Goal: Subscribe to service/newsletter

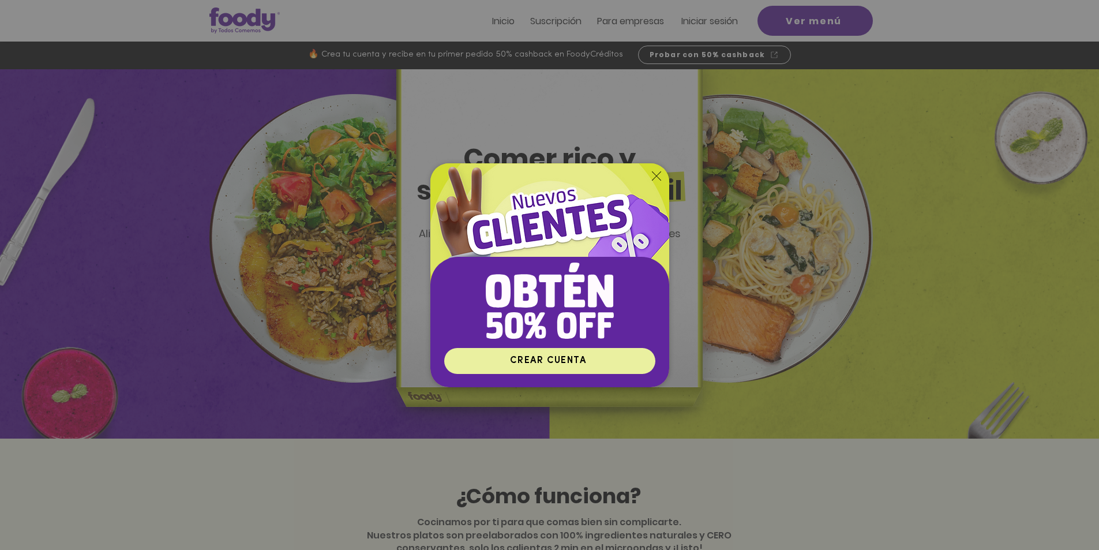
click at [569, 352] on span "CREAR CUENTA" at bounding box center [550, 360] width 208 height 22
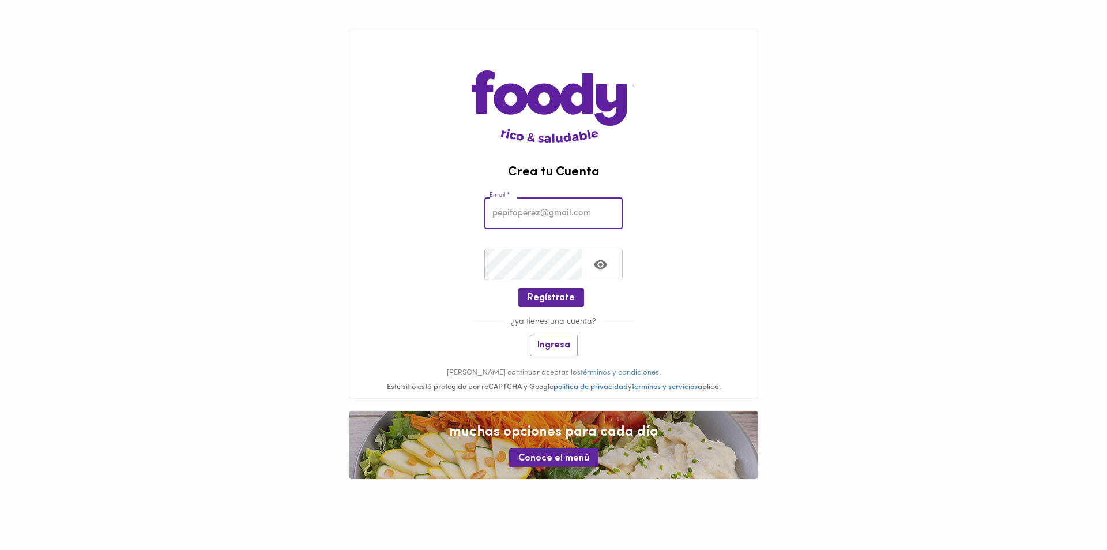
click at [551, 213] on input "email" at bounding box center [553, 213] width 138 height 32
type input "juandagomat@gmail.com"
click at [556, 294] on span "Regístrate" at bounding box center [551, 297] width 47 height 11
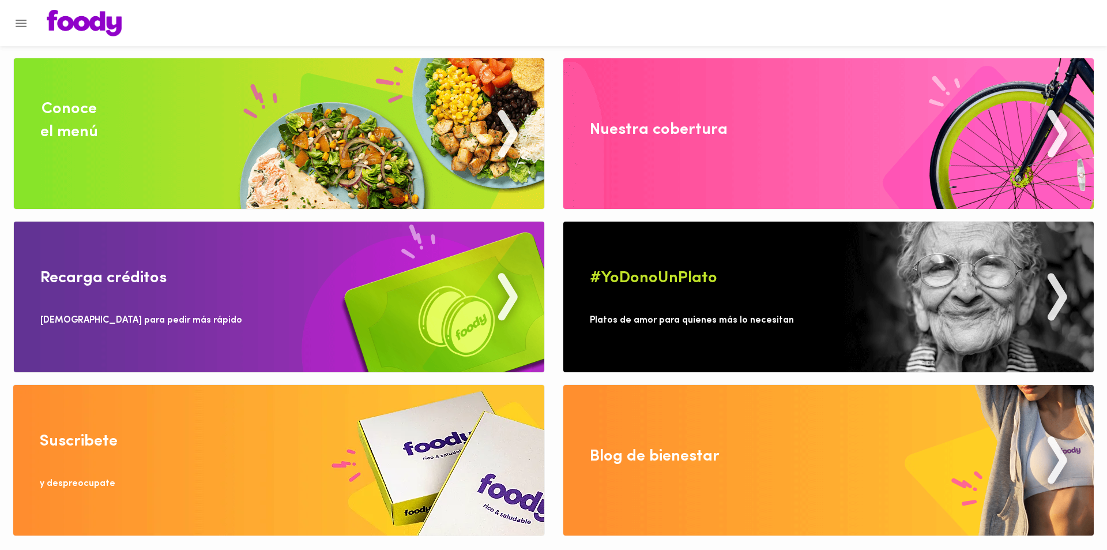
click at [96, 106] on div "Conoce el menú" at bounding box center [69, 120] width 58 height 46
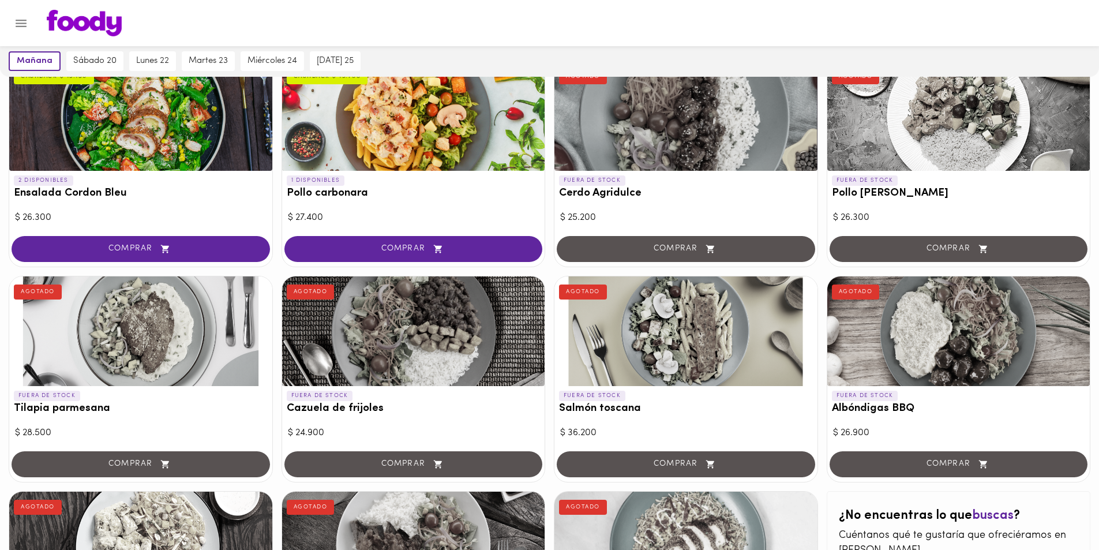
scroll to position [553, 0]
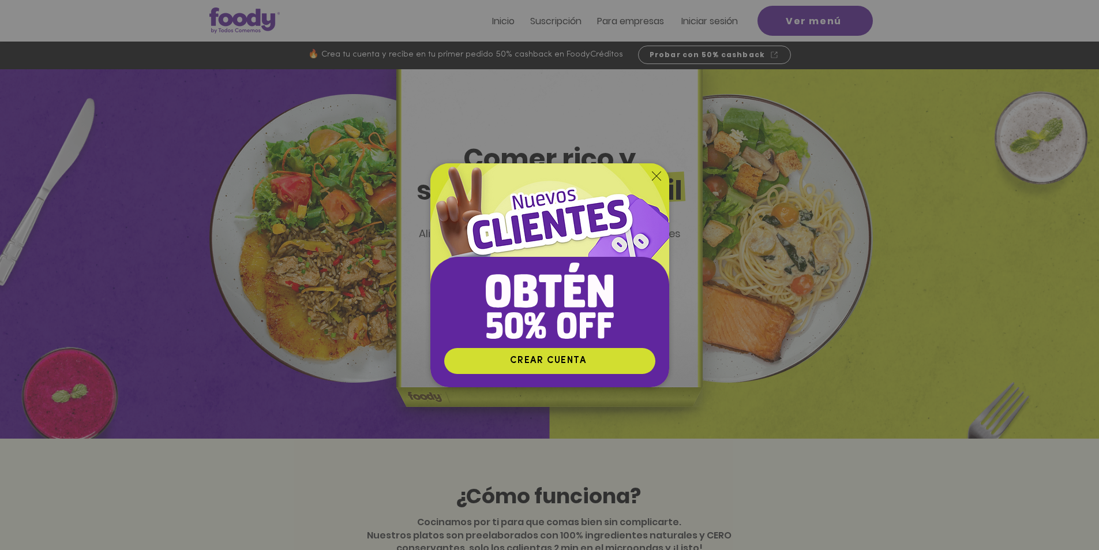
click at [652, 176] on icon "Volver al sitio" at bounding box center [656, 175] width 9 height 9
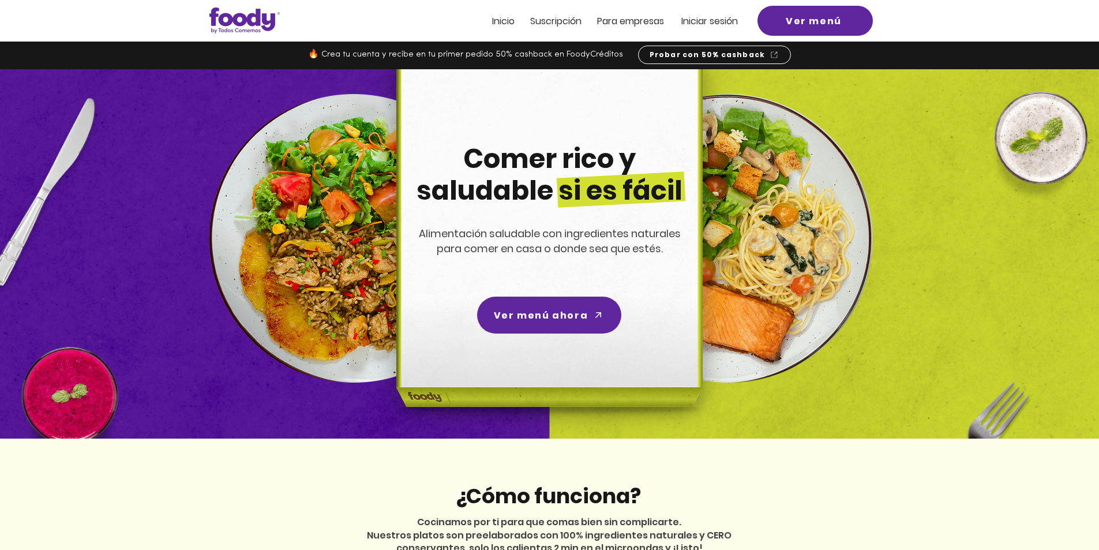
click at [708, 28] on div at bounding box center [549, 21] width 1099 height 42
click at [706, 21] on span "Iniciar sesión" at bounding box center [709, 20] width 57 height 13
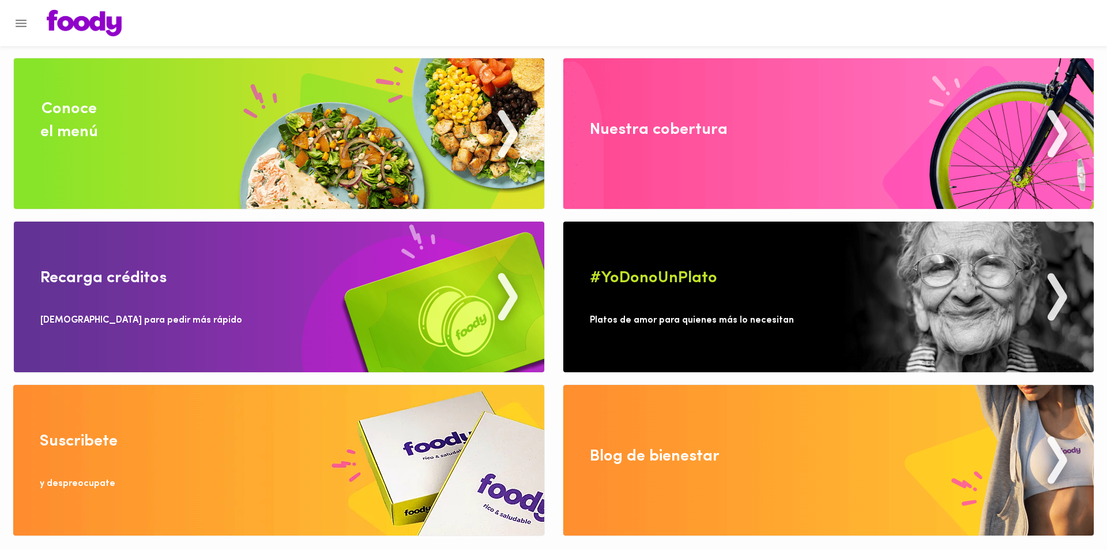
click at [72, 440] on div "Suscribete" at bounding box center [79, 441] width 78 height 23
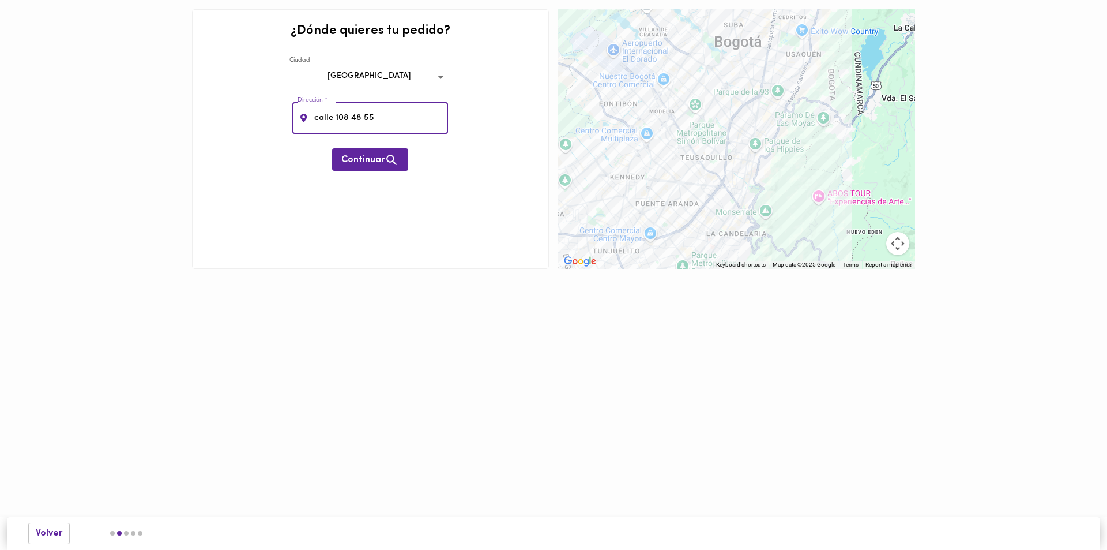
click at [353, 118] on input "calle 108 48 55" at bounding box center [380, 118] width 137 height 32
click at [348, 119] on input "calle 108 48 55" at bounding box center [380, 118] width 137 height 32
click at [378, 121] on input "calle 108 # 48 55" at bounding box center [380, 118] width 137 height 32
type input "calle 108 # 48 55"
click at [374, 157] on span "Continuar" at bounding box center [370, 160] width 58 height 14
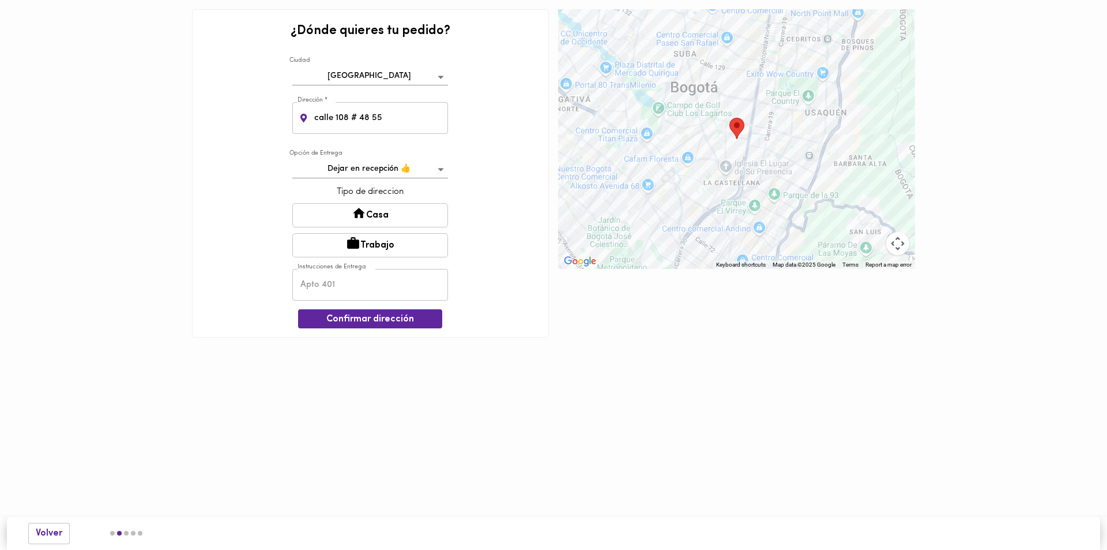
click at [398, 172] on body "¿Dónde quieres tu pedido? Ciudad Bogotá bogota Dirección * calle 108 # 48 55 Di…" at bounding box center [553, 186] width 1107 height 372
click at [382, 171] on li "Dejar en recepción 👍" at bounding box center [370, 169] width 155 height 19
click at [405, 175] on body "¿Dónde quieres tu pedido? Ciudad Bogotá bogota Dirección * calle 108 # 48 55 Di…" at bounding box center [553, 186] width 1107 height 372
click at [405, 172] on li "Dejar en recepción 👍" at bounding box center [370, 169] width 155 height 19
click at [379, 213] on button "Casa" at bounding box center [370, 215] width 156 height 24
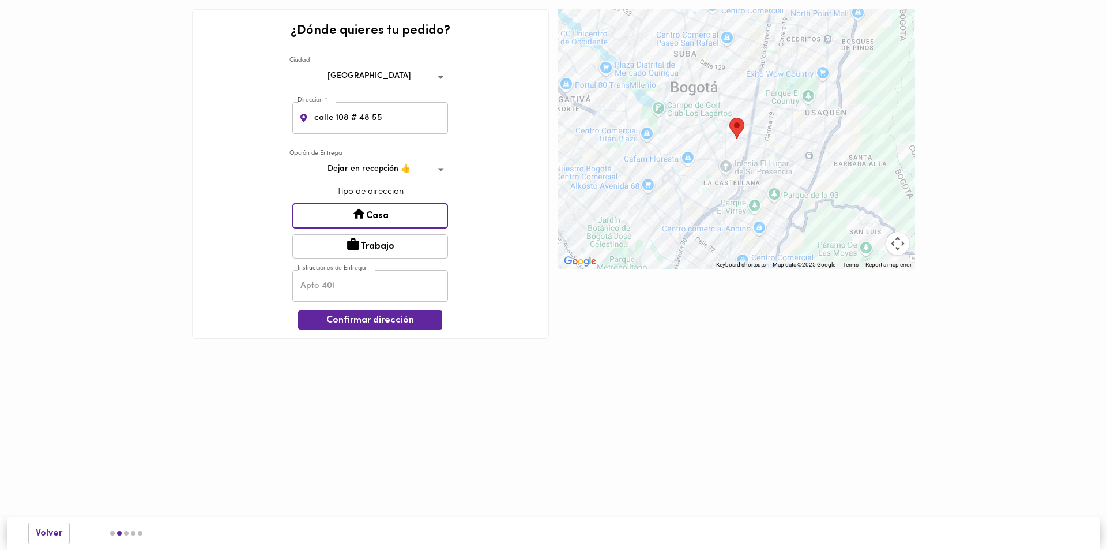
click at [394, 286] on input "text" at bounding box center [370, 286] width 156 height 32
type input "202"
click at [393, 316] on span "Confirmar dirección" at bounding box center [370, 320] width 126 height 11
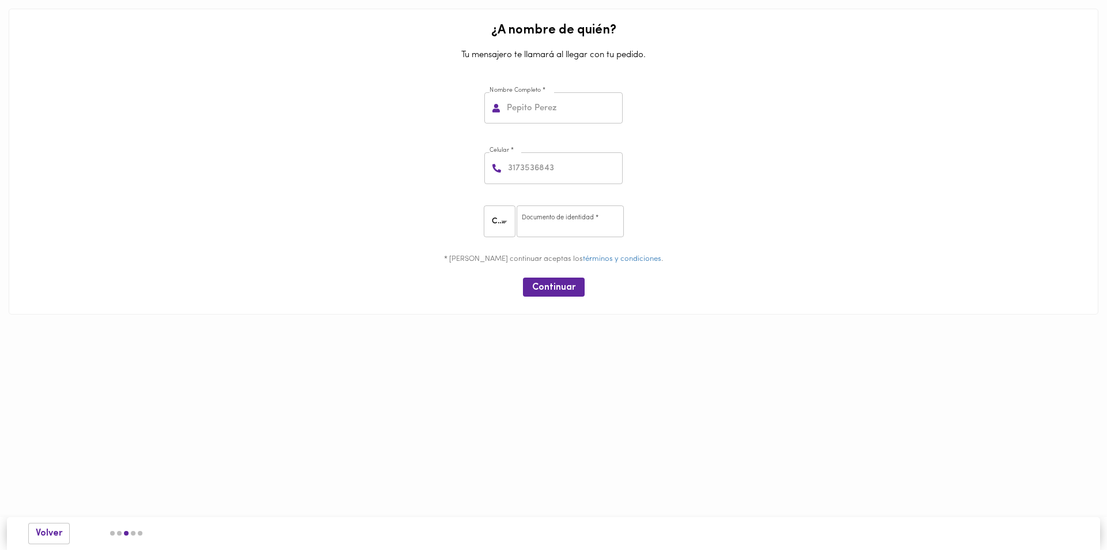
click at [547, 111] on input "text" at bounding box center [564, 108] width 118 height 32
type input "Juan González"
type input "3008660048"
click at [578, 215] on input "number" at bounding box center [570, 221] width 107 height 32
type input "1015468842"
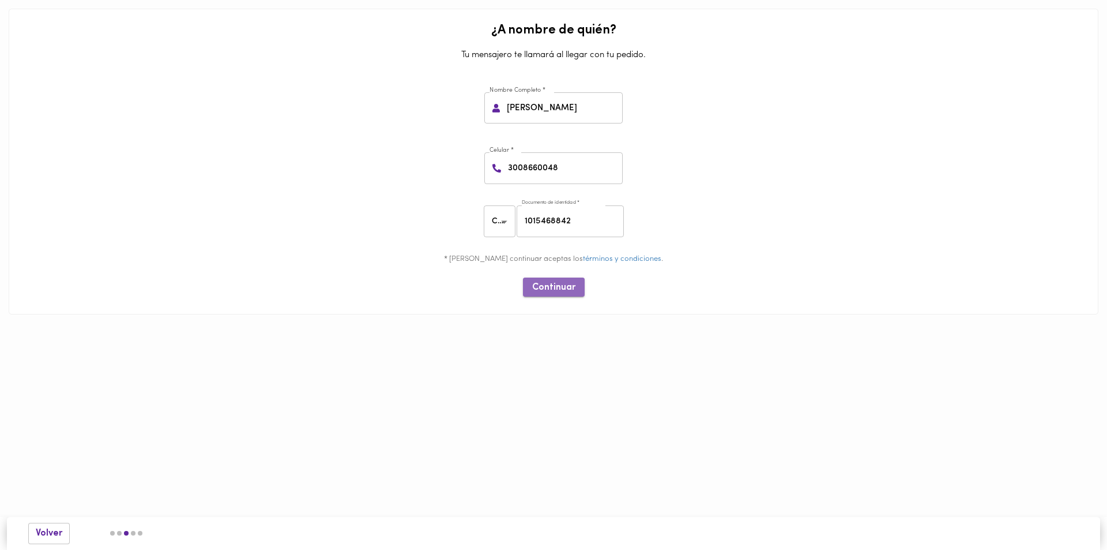
click at [552, 285] on span "Continuar" at bounding box center [553, 287] width 43 height 11
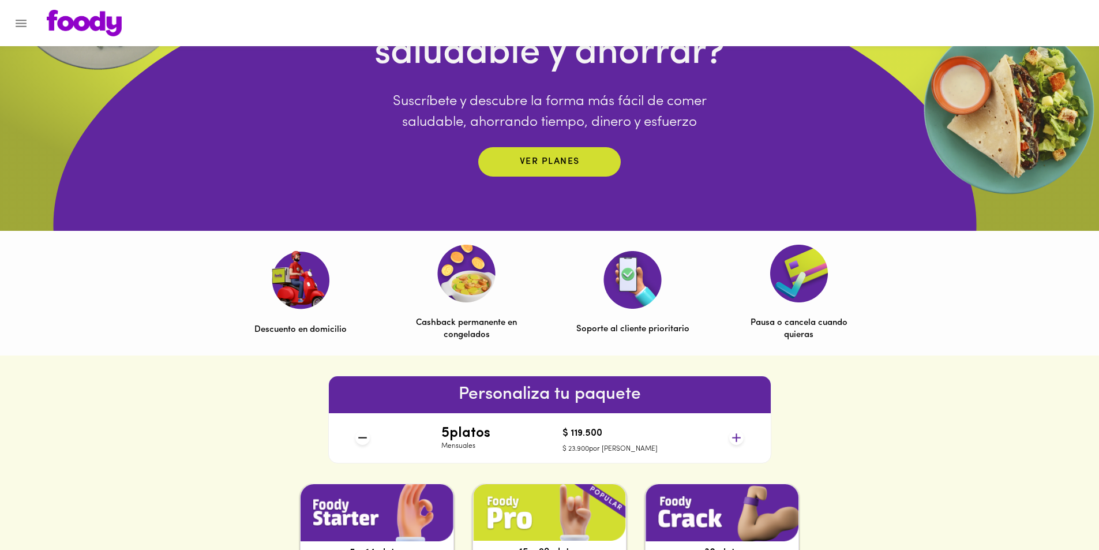
scroll to position [404, 0]
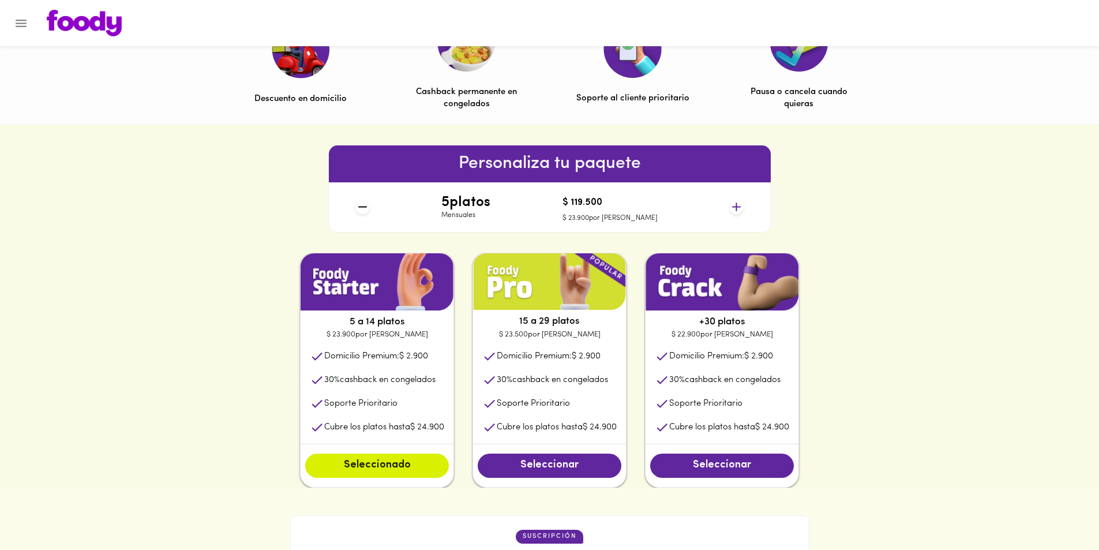
click at [736, 203] on icon at bounding box center [736, 206] width 9 height 9
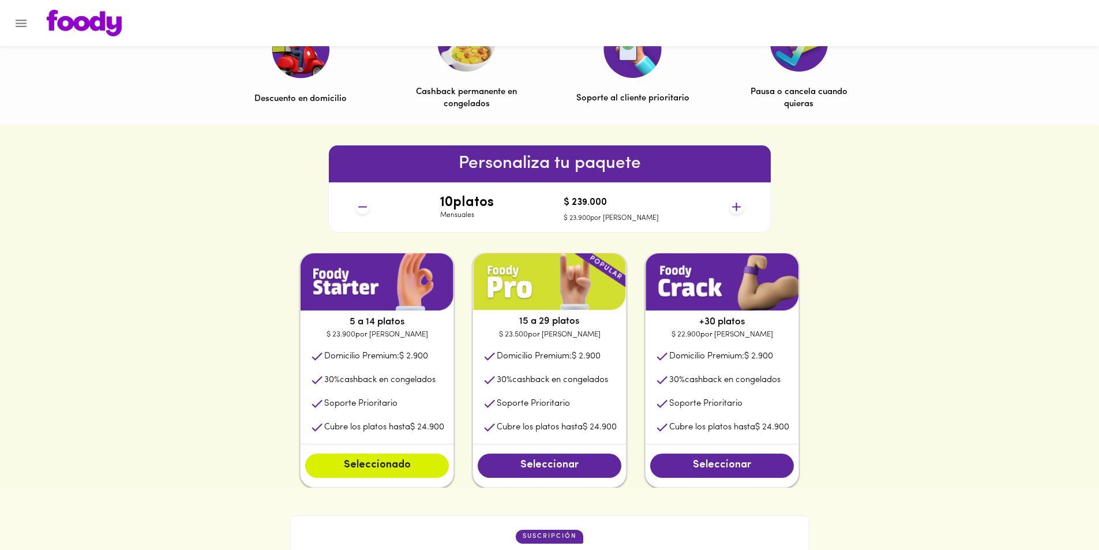
click at [736, 203] on icon at bounding box center [736, 206] width 9 height 9
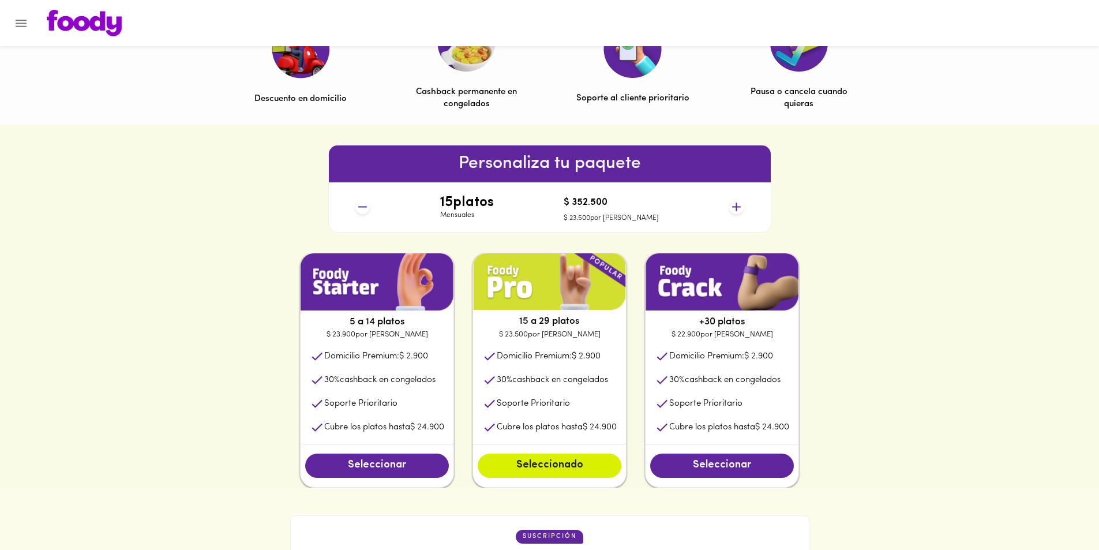
click at [736, 203] on icon at bounding box center [736, 206] width 9 height 9
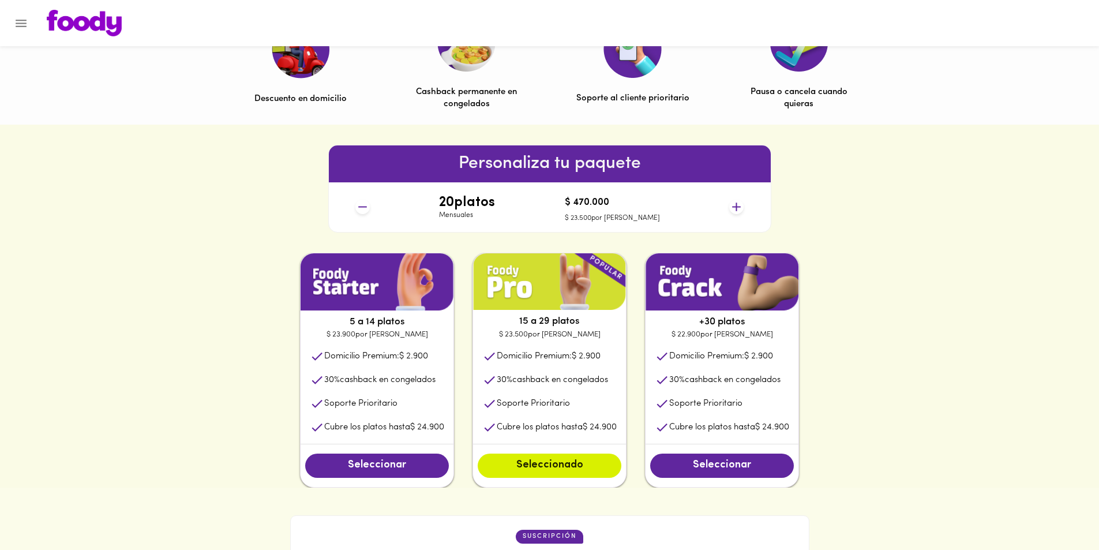
click at [845, 384] on div "5 a 14 platos $ 23.900 por plato Domicilio Premium: $ 2.900 30 % cashback en co…" at bounding box center [549, 370] width 1099 height 235
click at [733, 204] on icon at bounding box center [736, 207] width 14 height 14
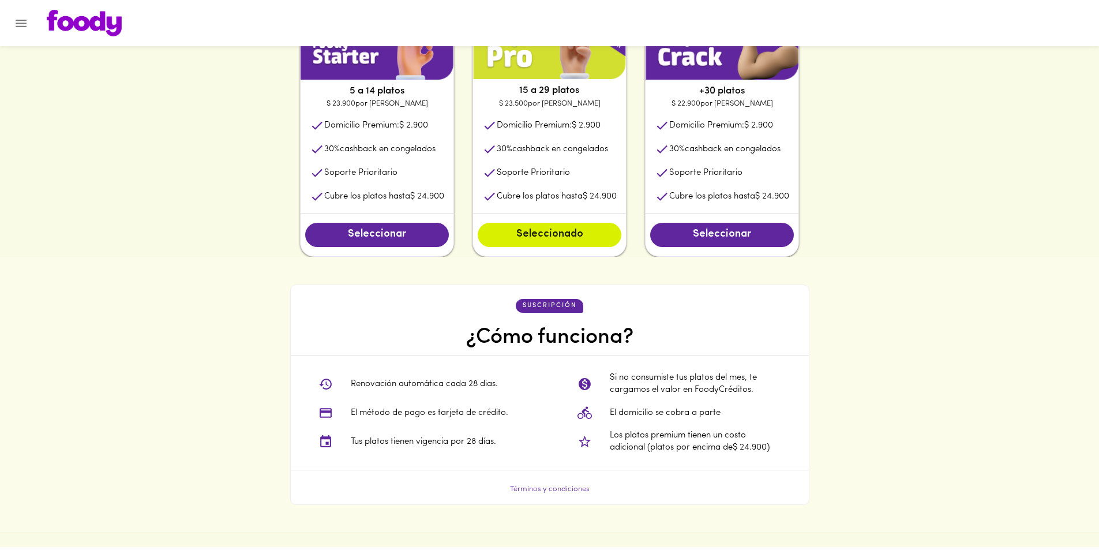
scroll to position [461, 0]
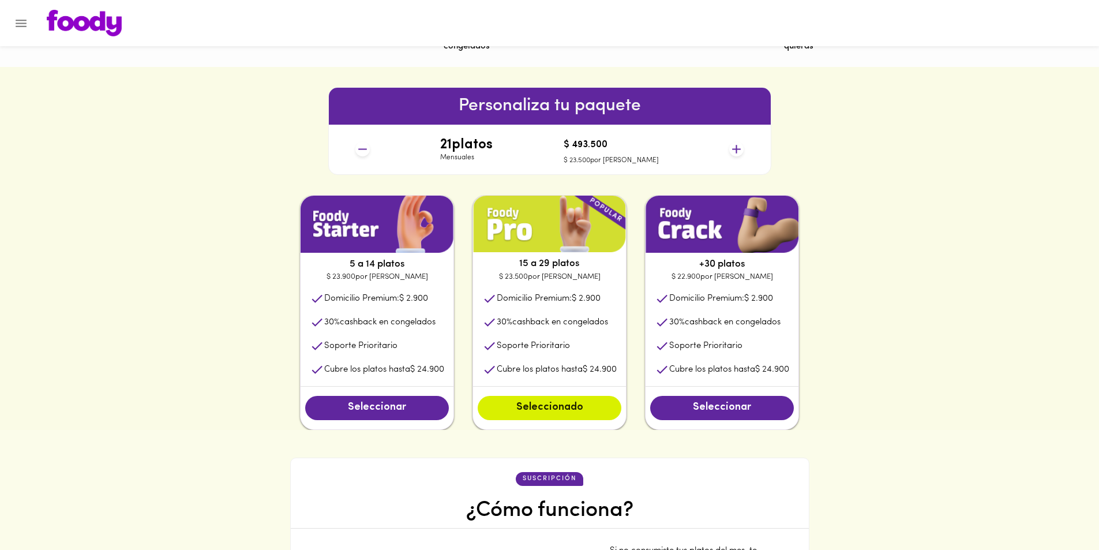
click at [733, 150] on icon at bounding box center [736, 149] width 14 height 14
click at [734, 152] on icon at bounding box center [736, 149] width 14 height 14
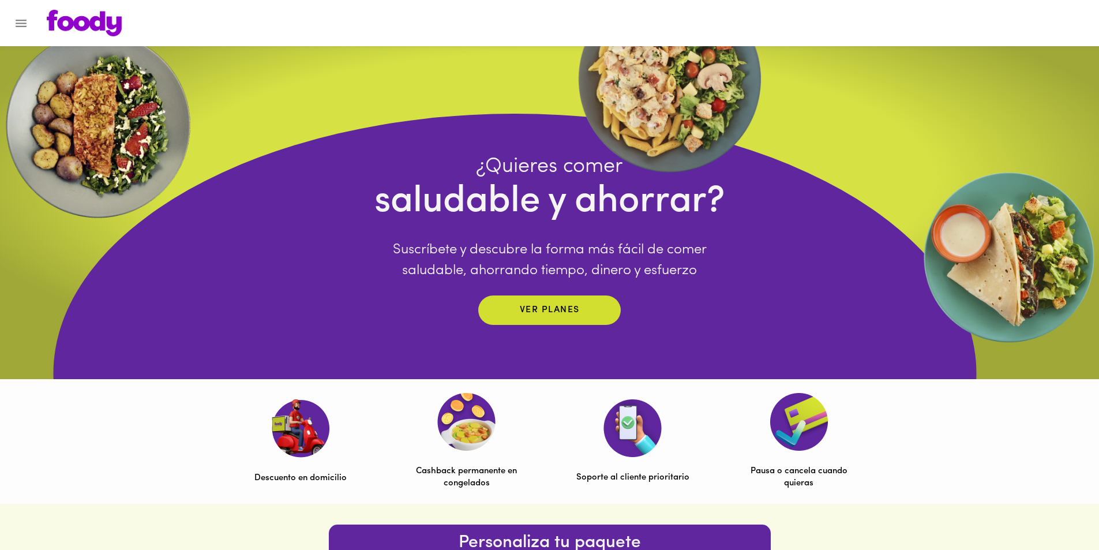
scroll to position [0, 0]
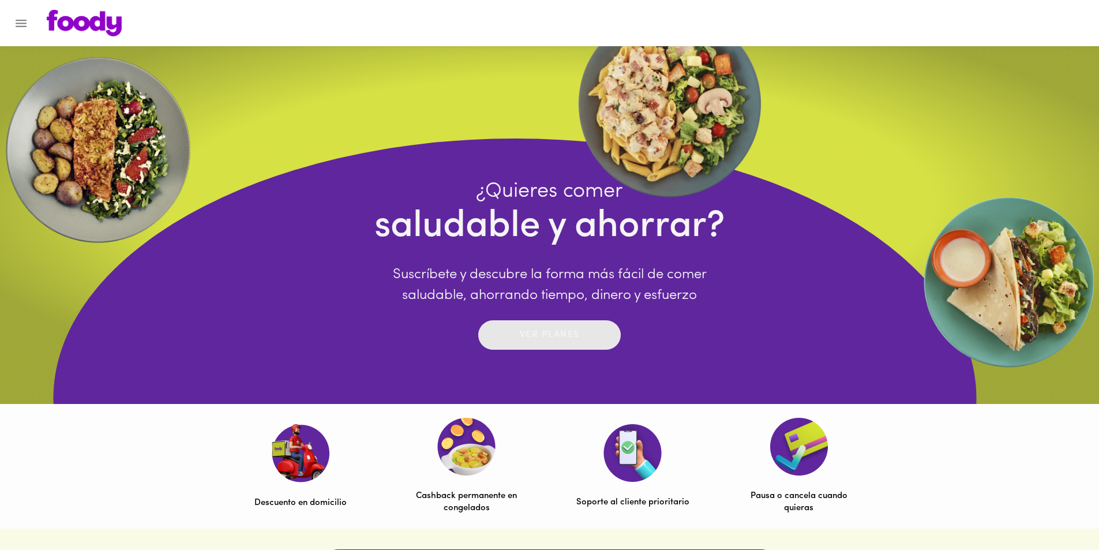
drag, startPoint x: 546, startPoint y: 328, endPoint x: 520, endPoint y: 326, distance: 25.4
click at [520, 326] on div "Ver planes" at bounding box center [550, 335] width 60 height 18
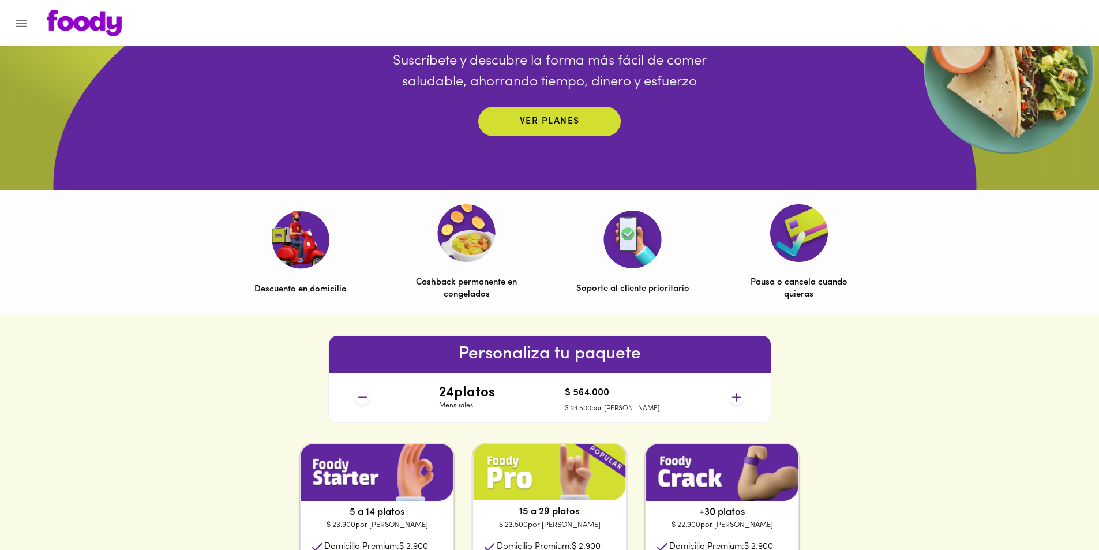
scroll to position [115, 0]
